Goal: Information Seeking & Learning: Check status

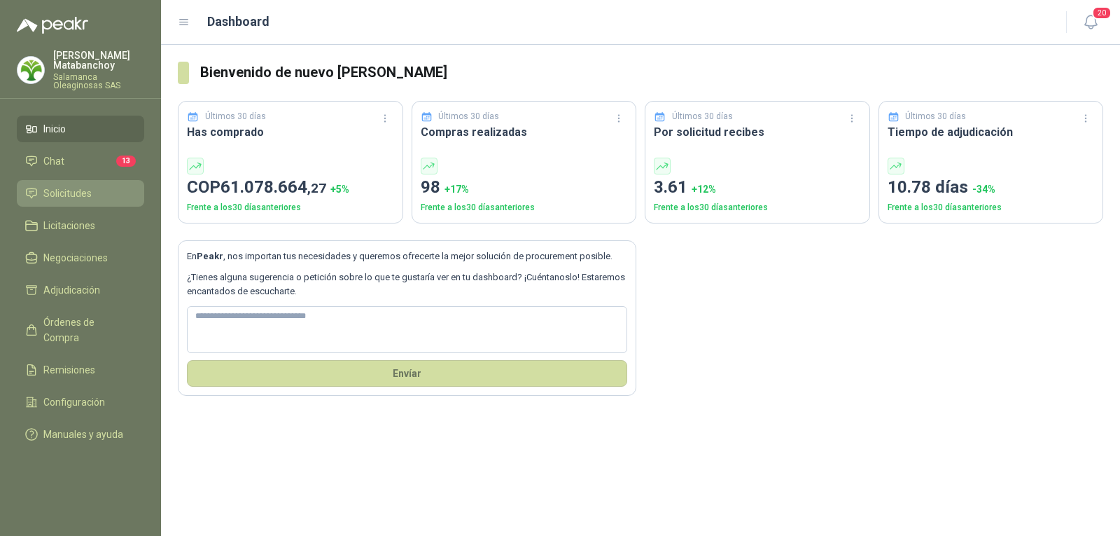
click at [97, 193] on li "Solicitudes" at bounding box center [80, 193] width 111 height 15
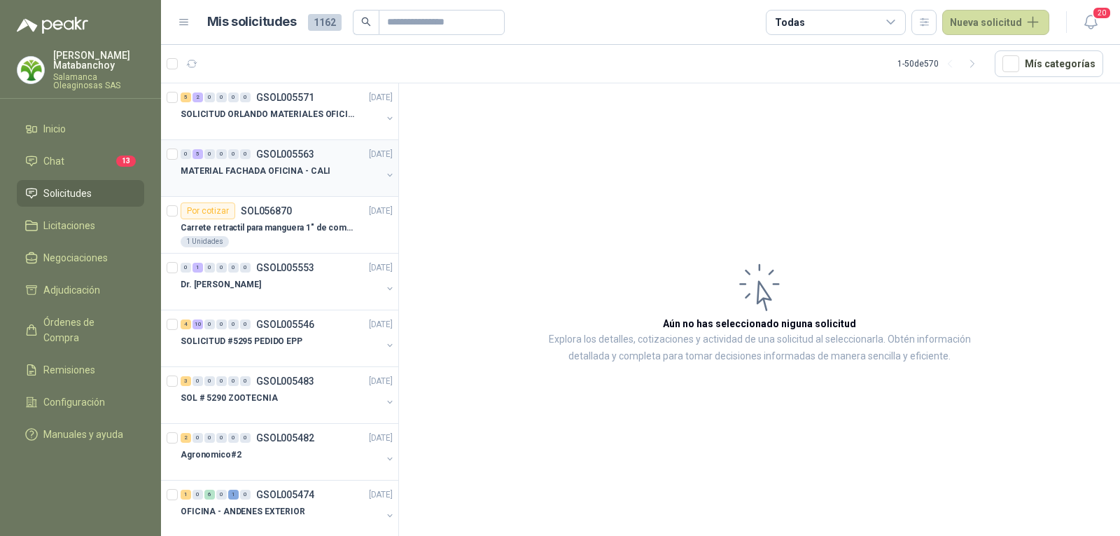
click at [255, 170] on p "MATERIAL FACHADA OFICINA - CALI" at bounding box center [256, 171] width 150 height 13
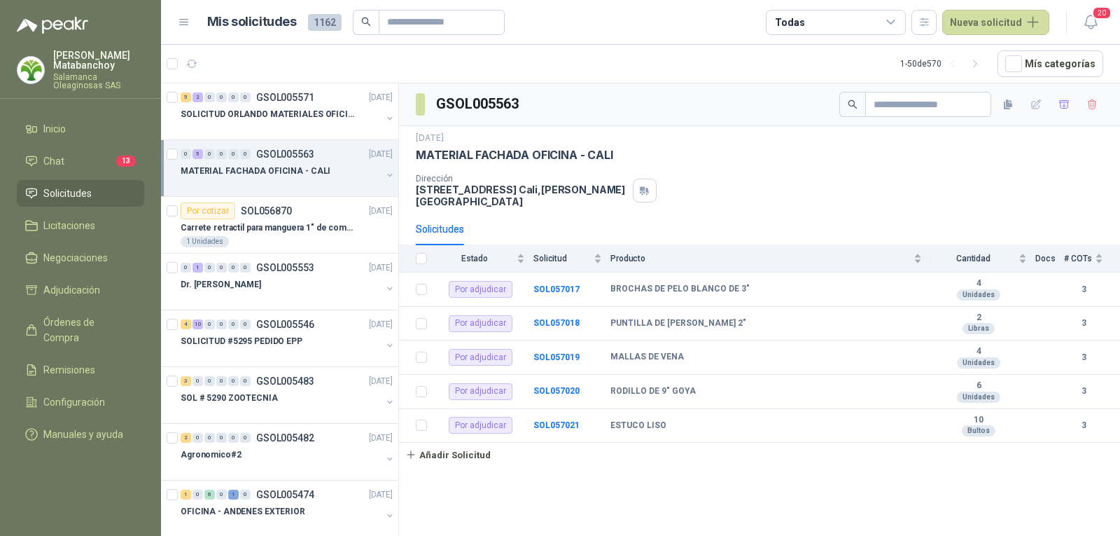
click at [517, 193] on p "[STREET_ADDRESS][PERSON_NAME]" at bounding box center [521, 195] width 211 height 24
copy div "[STREET_ADDRESS][PERSON_NAME]"
click at [764, 202] on div "[DATE] MATERIAL FACHADA OFICINA - CALI Dirección [STREET_ADDRESS][PERSON_NAME]" at bounding box center [759, 169] width 721 height 87
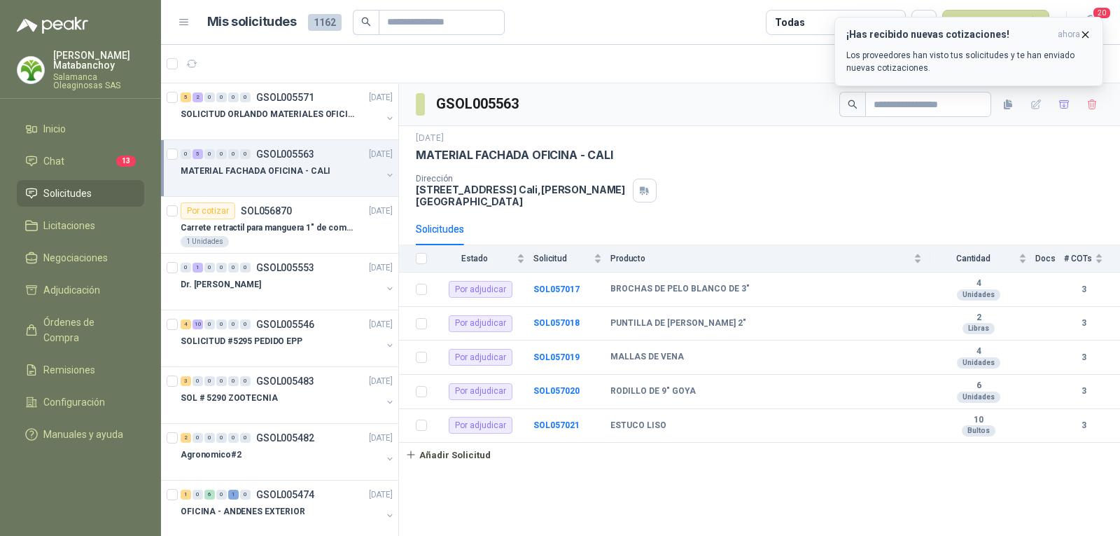
click at [1083, 27] on button "¡Has recibido nuevas cotizaciones! ahora Los proveedores han visto tus solicitu…" at bounding box center [969, 51] width 269 height 69
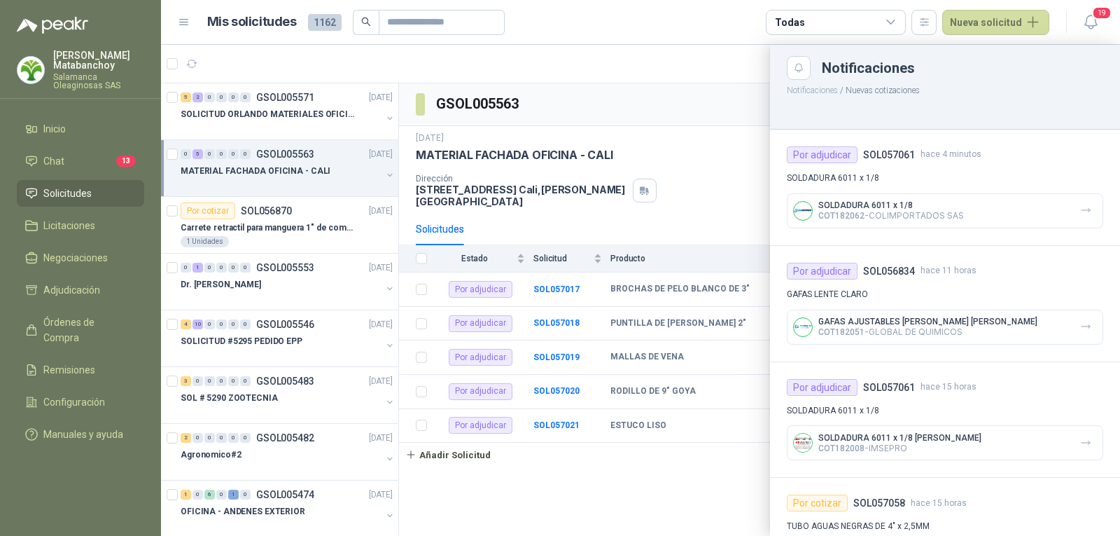
click at [743, 99] on div at bounding box center [640, 290] width 959 height 491
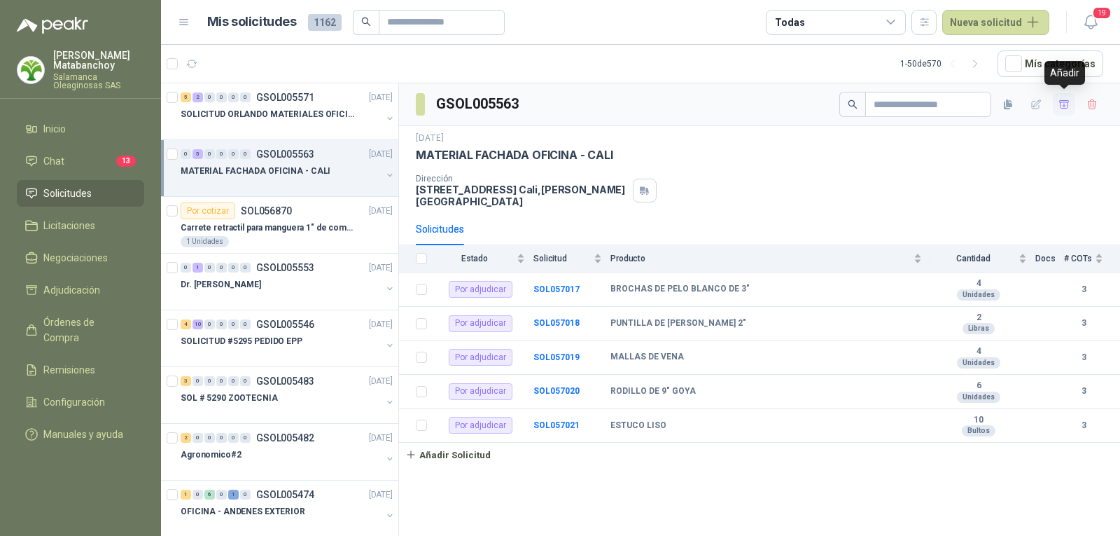
click at [1065, 107] on icon "button" at bounding box center [1065, 105] width 12 height 12
click at [77, 289] on span "Adjudicación" at bounding box center [71, 289] width 57 height 15
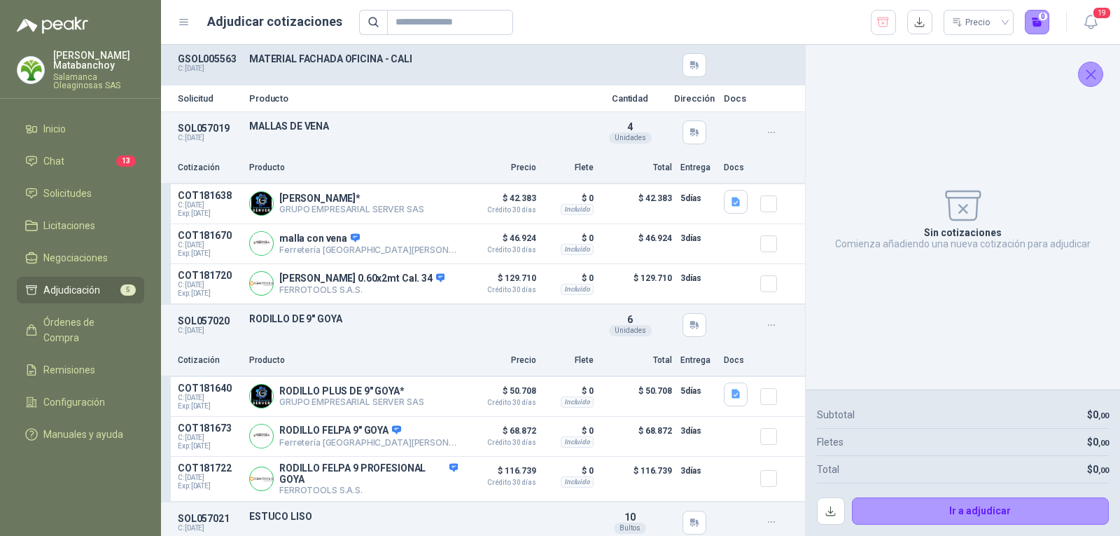
click at [1087, 76] on icon "Cerrar" at bounding box center [1092, 75] width 18 height 18
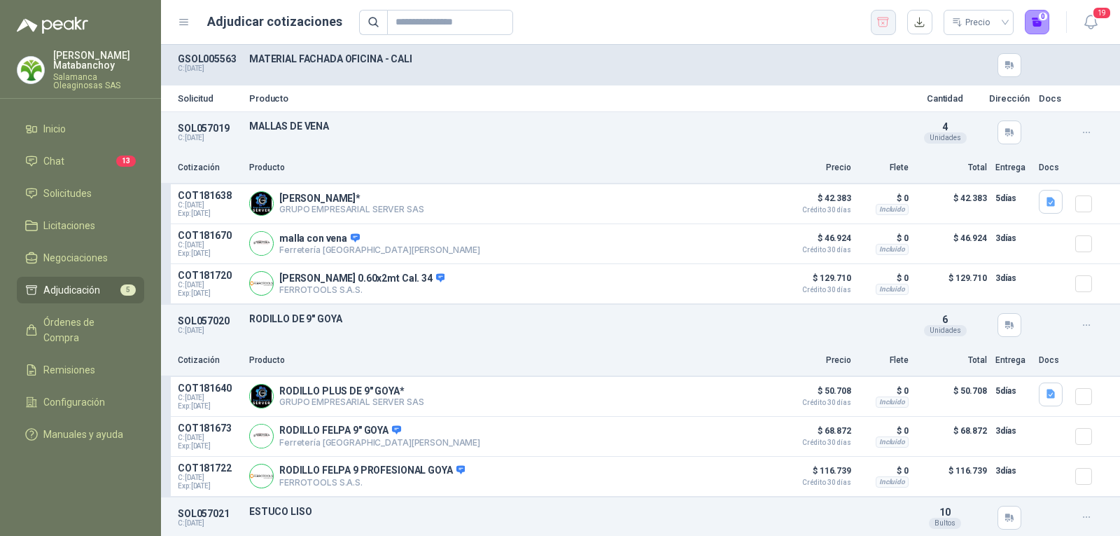
click at [891, 23] on button "button" at bounding box center [883, 22] width 25 height 25
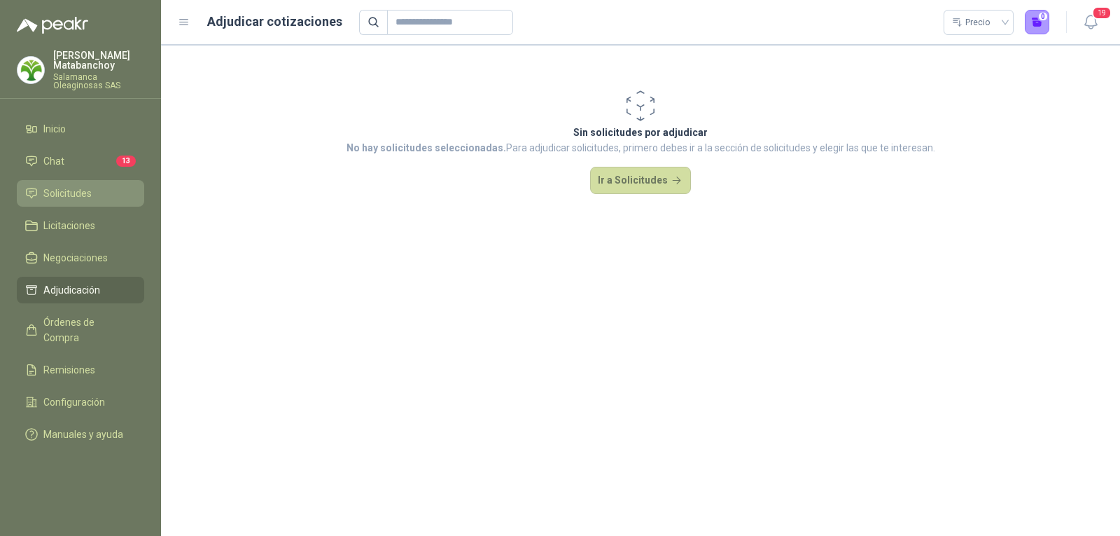
click at [34, 188] on icon at bounding box center [31, 193] width 13 height 13
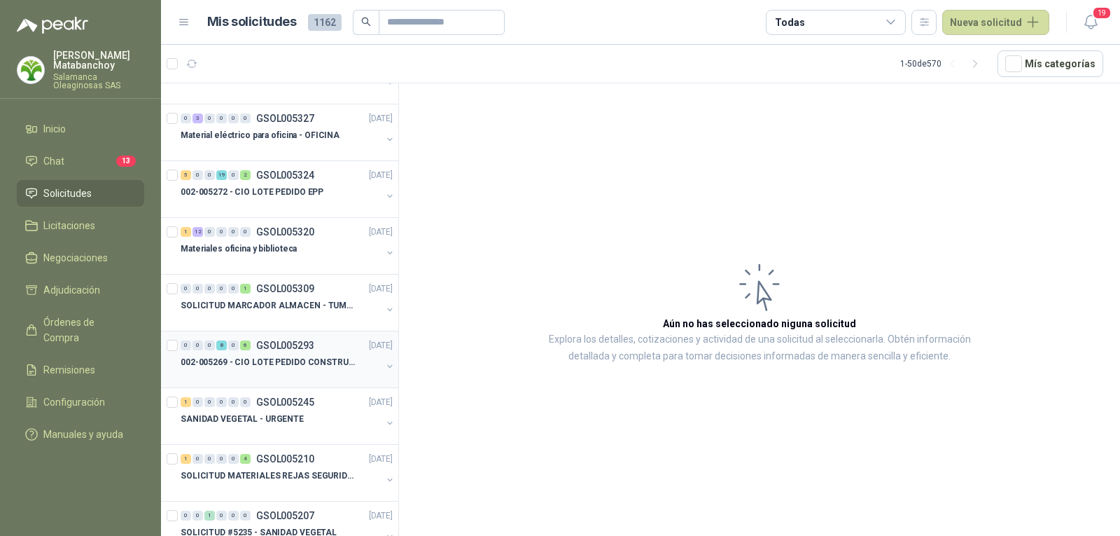
scroll to position [840, 0]
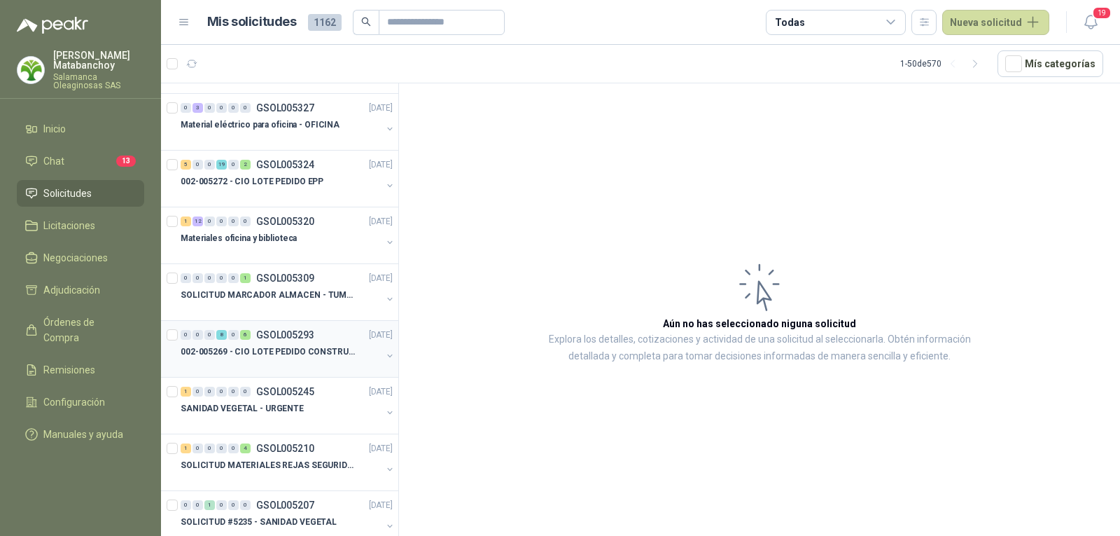
click at [301, 345] on p "002-005269 - CIO LOTE PEDIDO CONSTRUCCION" at bounding box center [268, 351] width 174 height 13
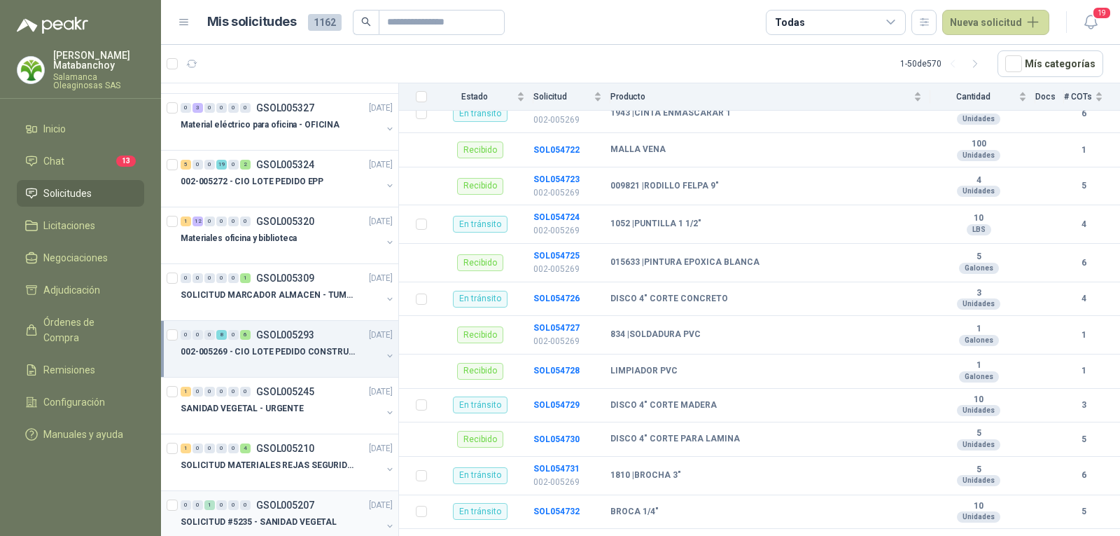
scroll to position [770, 0]
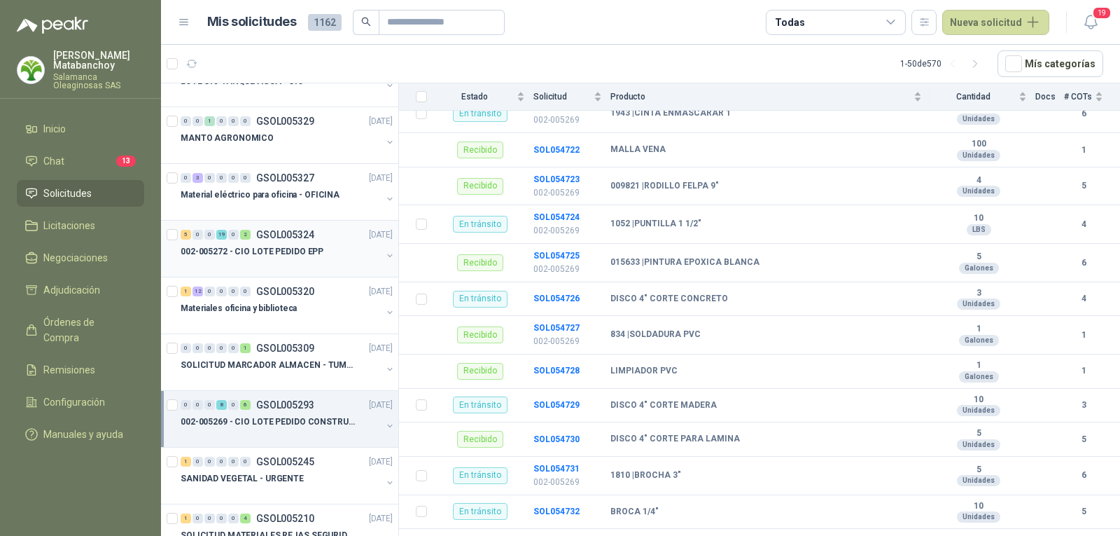
click at [292, 263] on div at bounding box center [281, 265] width 201 height 11
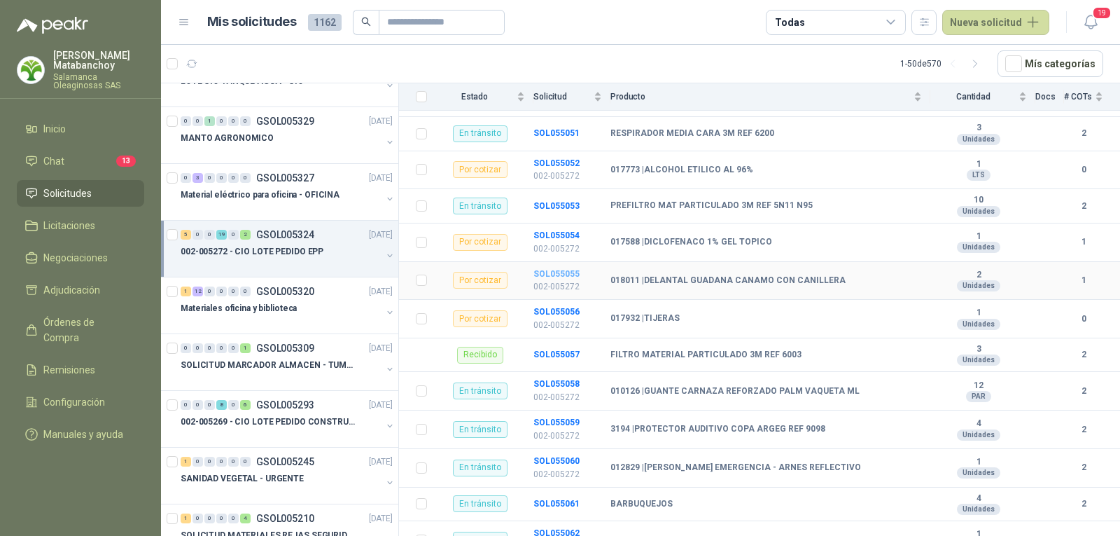
scroll to position [573, 0]
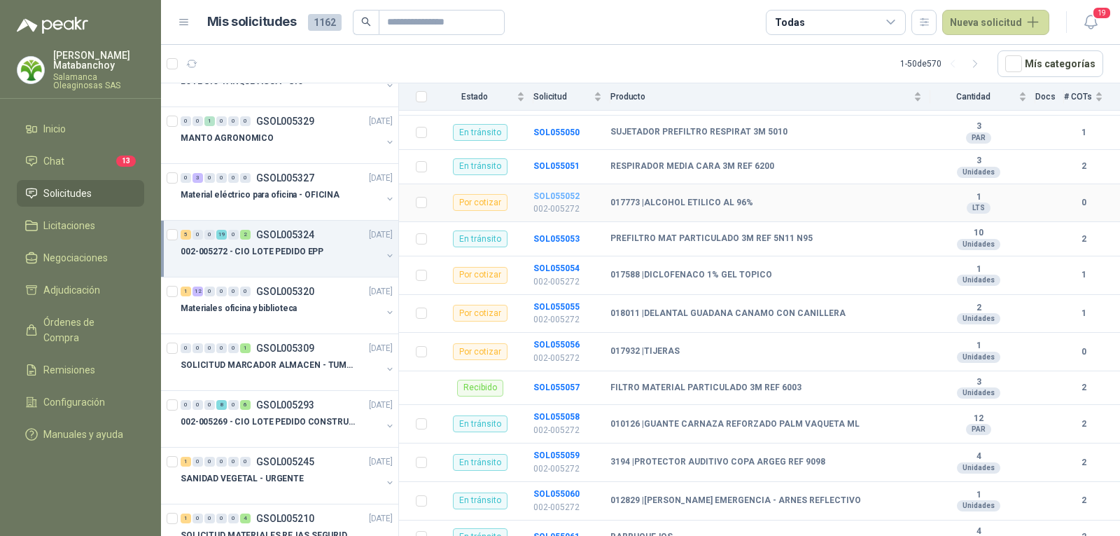
click at [568, 191] on b "SOL055052" at bounding box center [557, 196] width 46 height 10
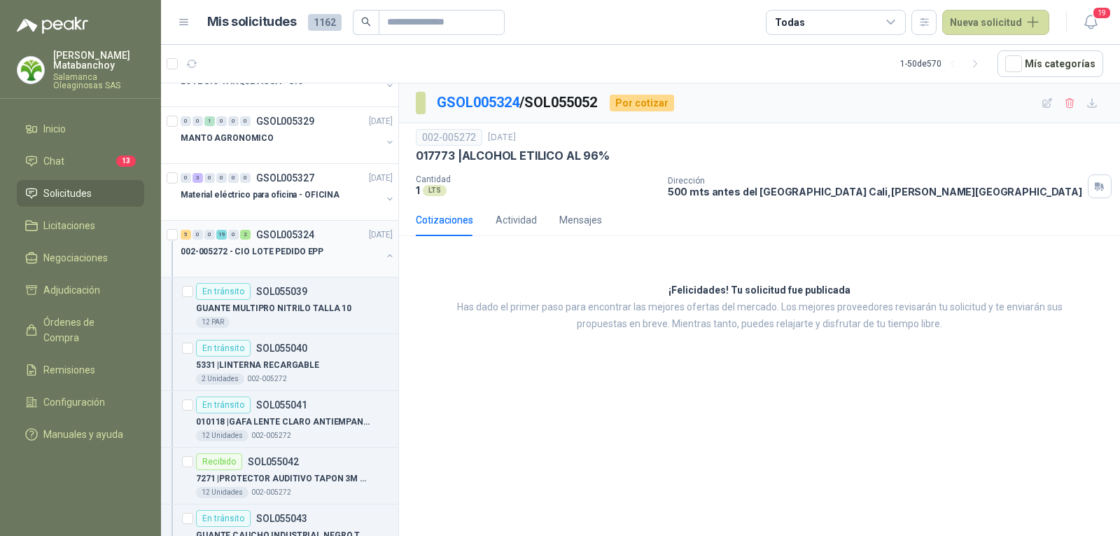
click at [213, 243] on div "002-005272 - CIO LOTE PEDIDO EPP" at bounding box center [281, 251] width 201 height 17
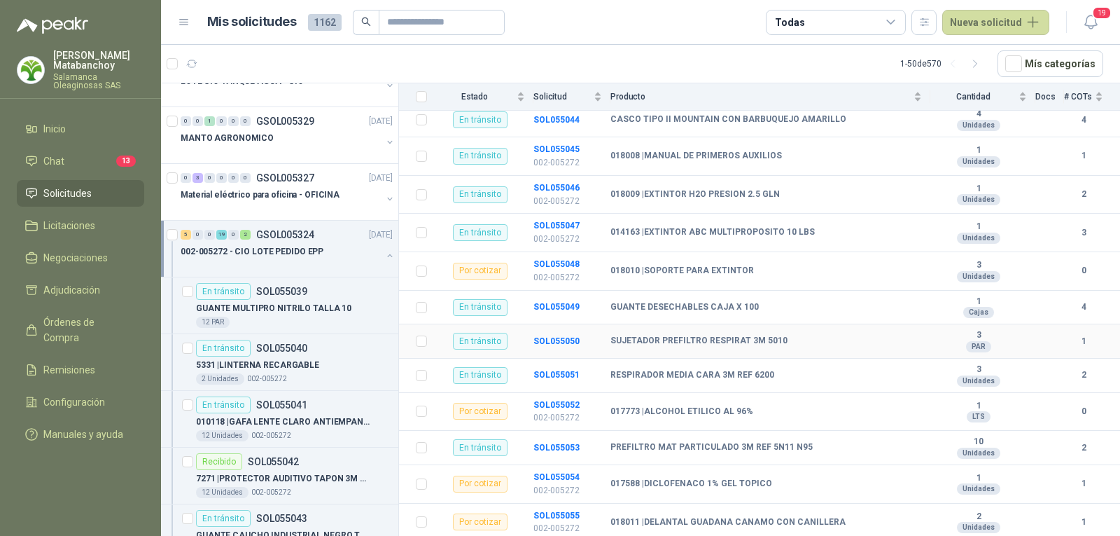
scroll to position [363, 0]
click at [563, 260] on b "SOL055048" at bounding box center [557, 265] width 46 height 10
